Goal: Navigation & Orientation: Find specific page/section

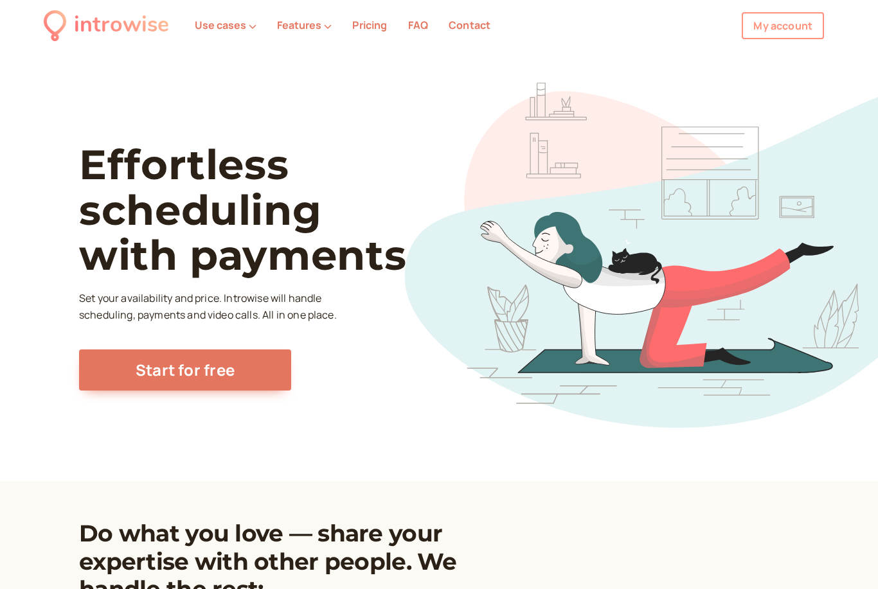
click at [783, 35] on link "My account" at bounding box center [782, 25] width 82 height 27
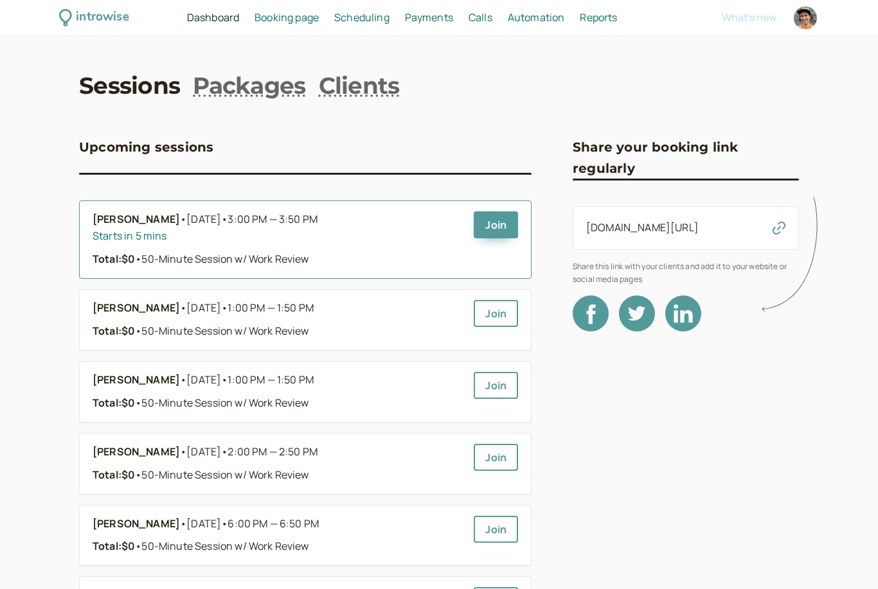
click at [148, 214] on b "[PERSON_NAME]" at bounding box center [136, 219] width 87 height 17
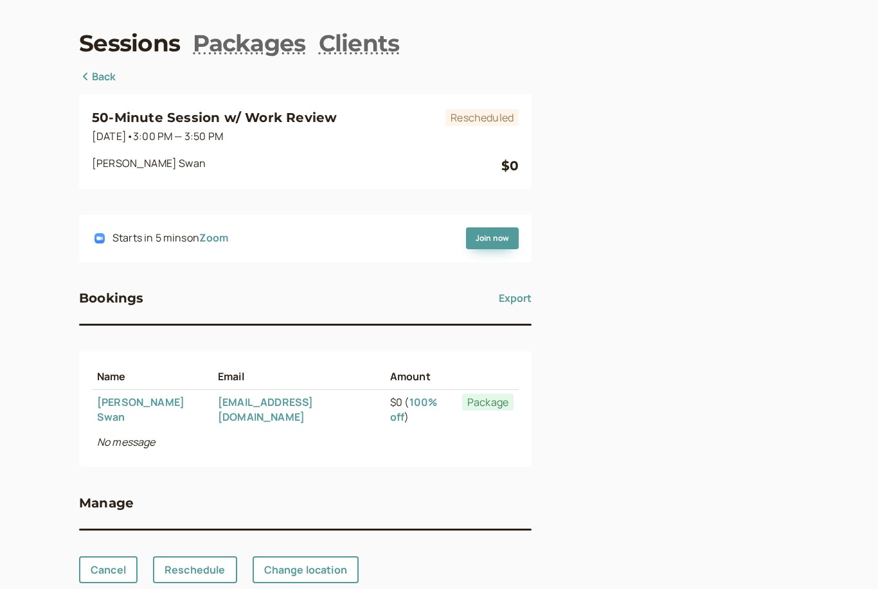
scroll to position [55, 0]
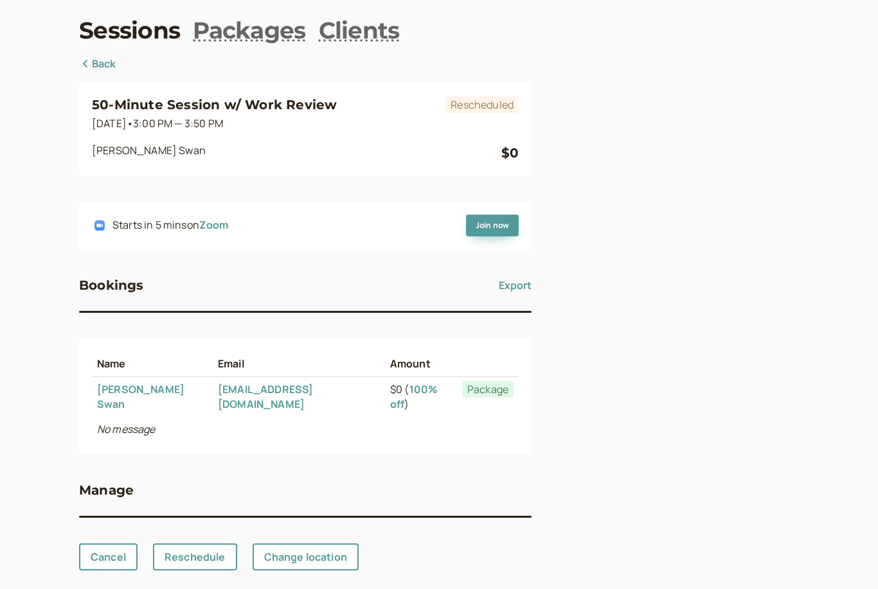
click at [121, 384] on link "[PERSON_NAME]" at bounding box center [140, 396] width 87 height 29
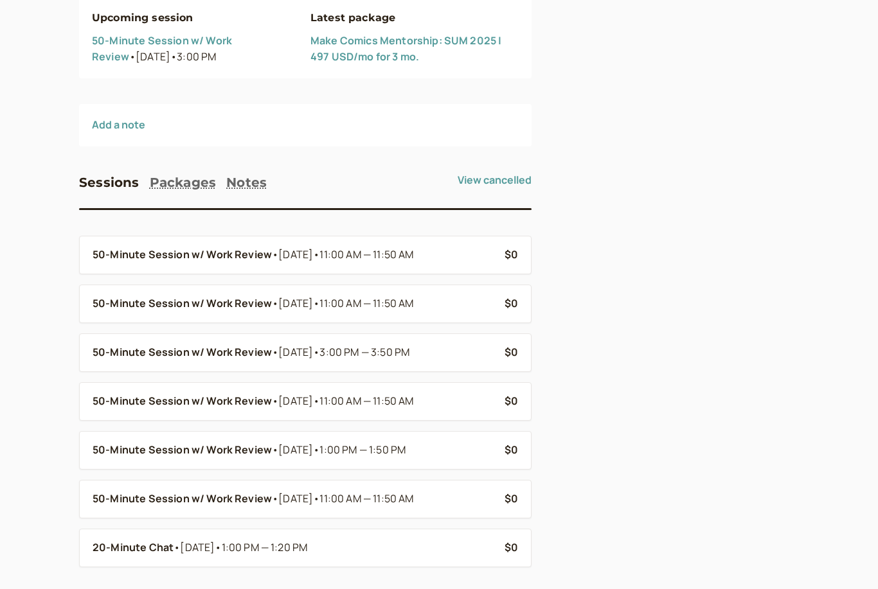
scroll to position [252, 0]
